Goal: Task Accomplishment & Management: Manage account settings

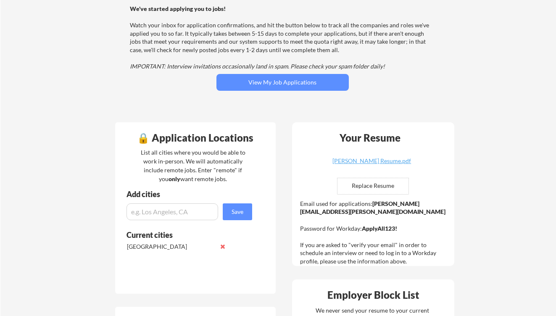
scroll to position [55, 0]
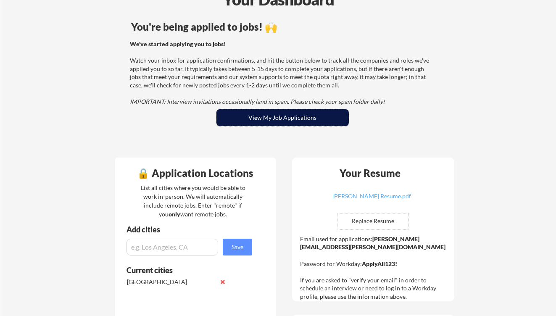
click at [297, 122] on button "View My Job Applications" at bounding box center [282, 117] width 132 height 17
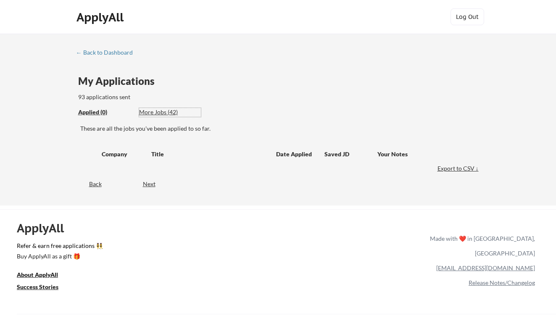
click at [149, 112] on div "More Jobs (42)" at bounding box center [170, 112] width 62 height 8
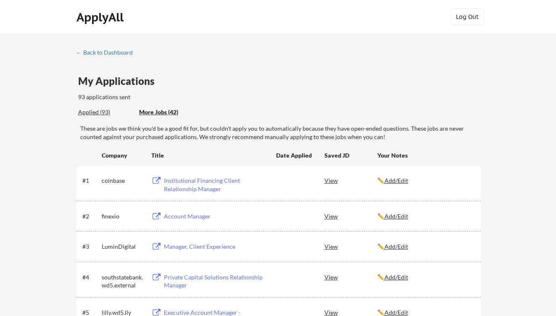
click at [401, 181] on u "Add/Edit" at bounding box center [397, 180] width 24 height 7
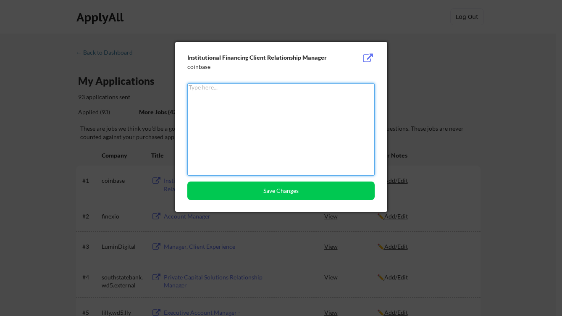
click at [313, 151] on textarea at bounding box center [280, 129] width 187 height 92
type textarea "Applied 9/22"
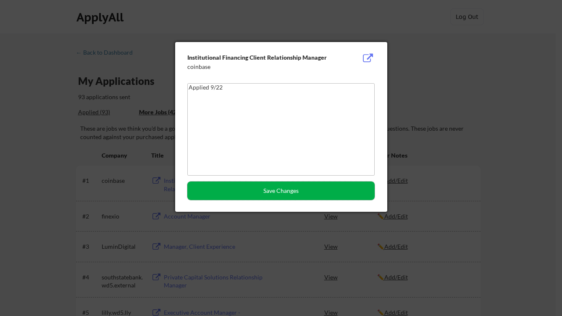
click at [299, 188] on button "Save Changes" at bounding box center [280, 191] width 187 height 18
